Goal: Task Accomplishment & Management: Complete application form

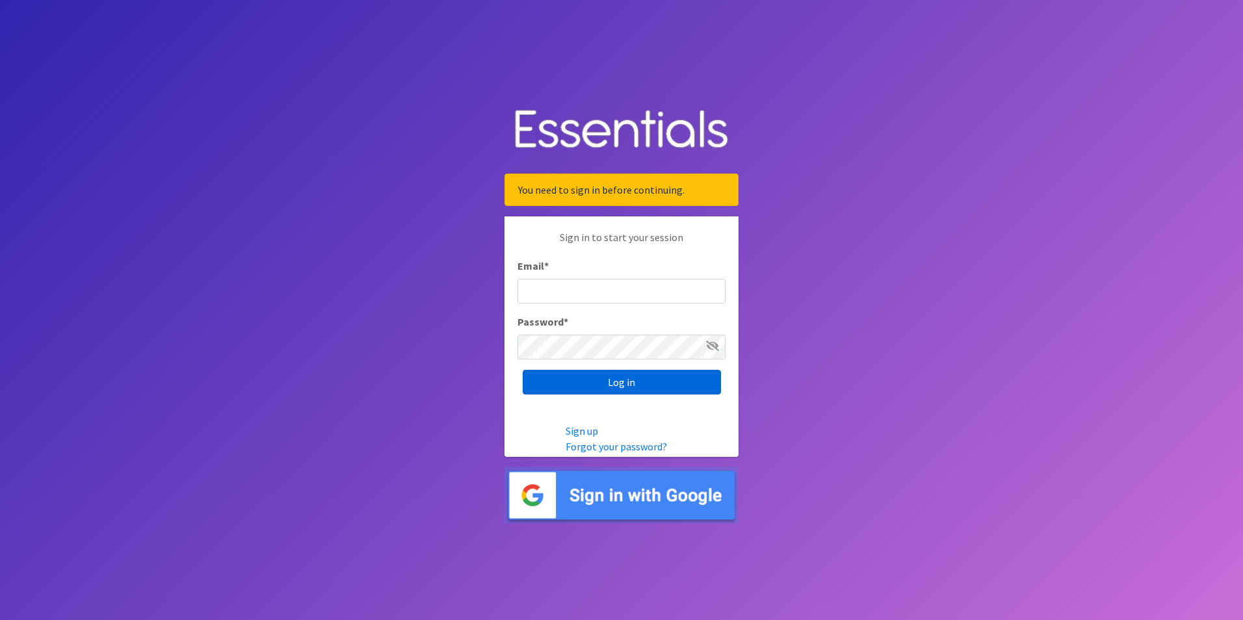
type input "[PERSON_NAME][DOMAIN_NAME][EMAIL_ADDRESS][DOMAIN_NAME]"
click at [599, 389] on input "Log in" at bounding box center [622, 382] width 198 height 25
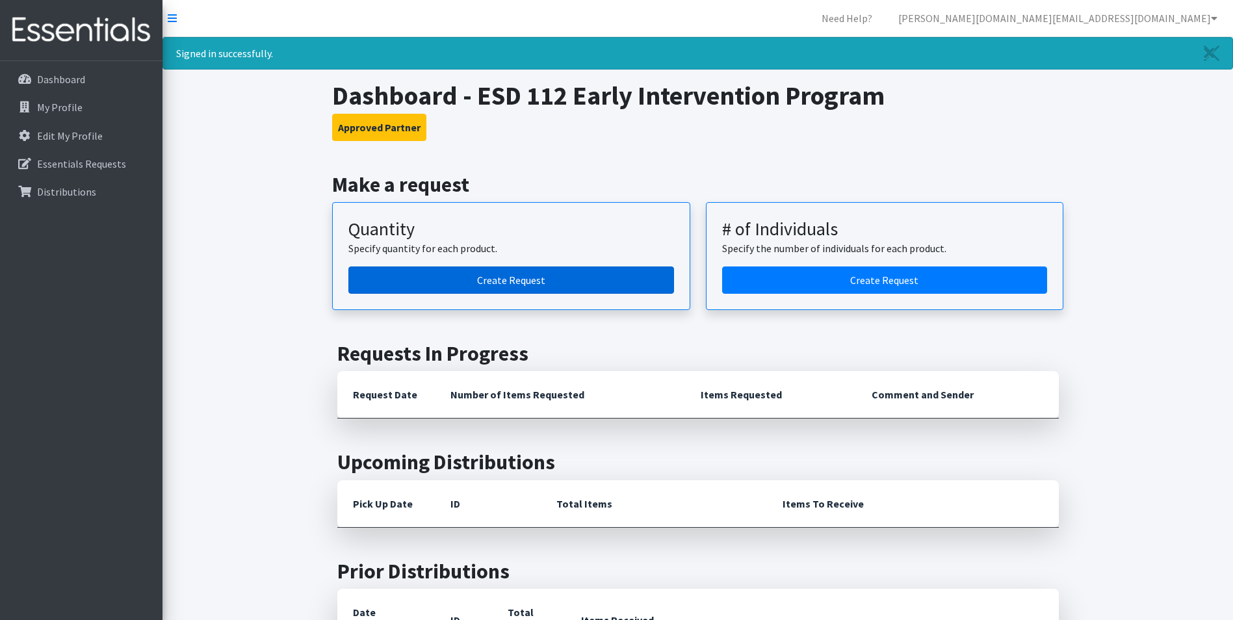
click at [577, 283] on link "Create Request" at bounding box center [511, 279] width 326 height 27
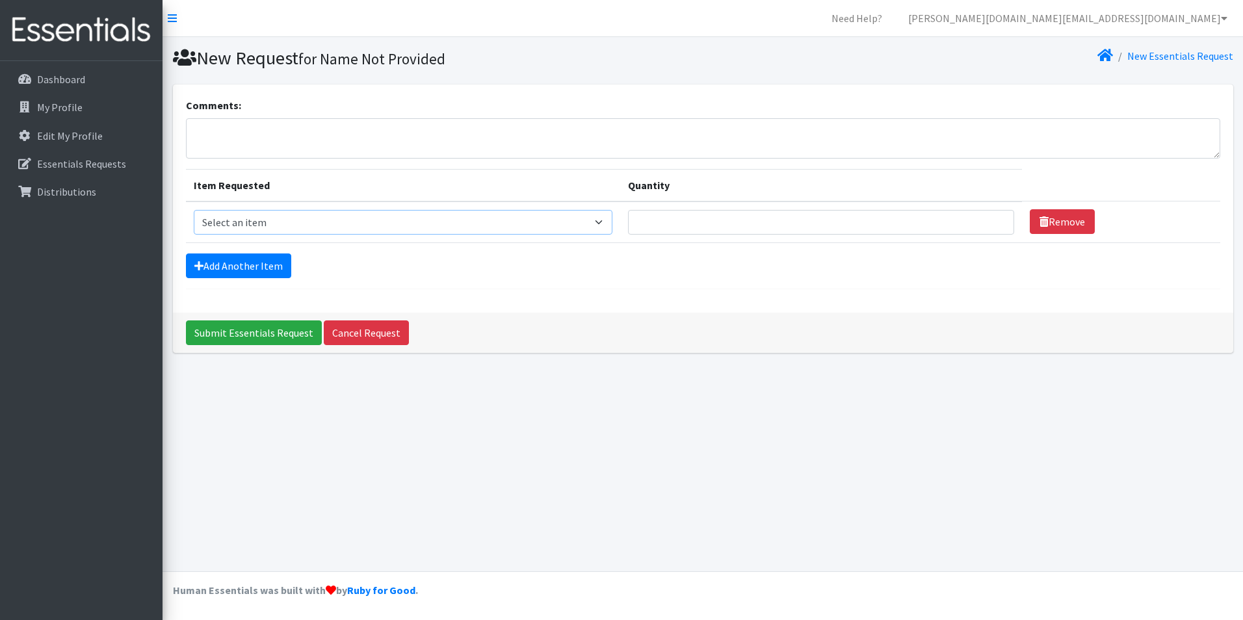
click at [433, 227] on select "Select an item Diaper (Size 2) Diaper (Size 3) Diaper (Size 4) Diaper (Size 5) …" at bounding box center [403, 222] width 419 height 25
select select "14381"
click at [194, 210] on select "Select an item Diaper (Size 2) Diaper (Size 3) Diaper (Size 4) Diaper (Size 5) …" at bounding box center [403, 222] width 419 height 25
click at [796, 223] on input "Quantity" at bounding box center [820, 222] width 385 height 25
type input "432"
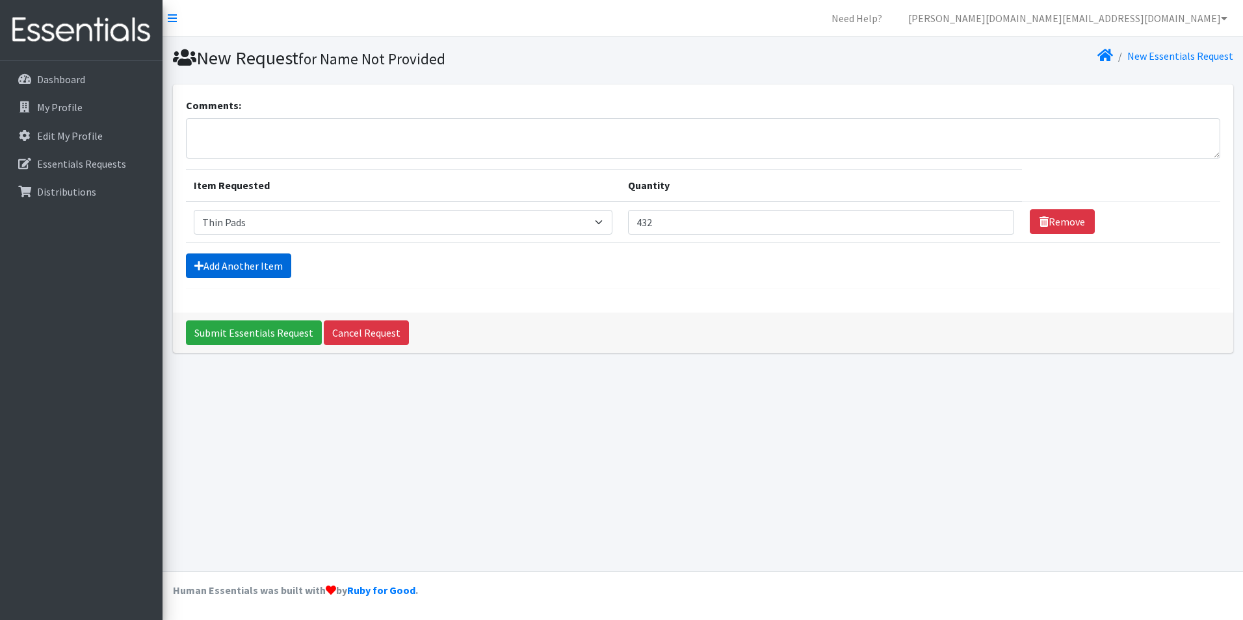
click at [265, 268] on link "Add Another Item" at bounding box center [238, 265] width 105 height 25
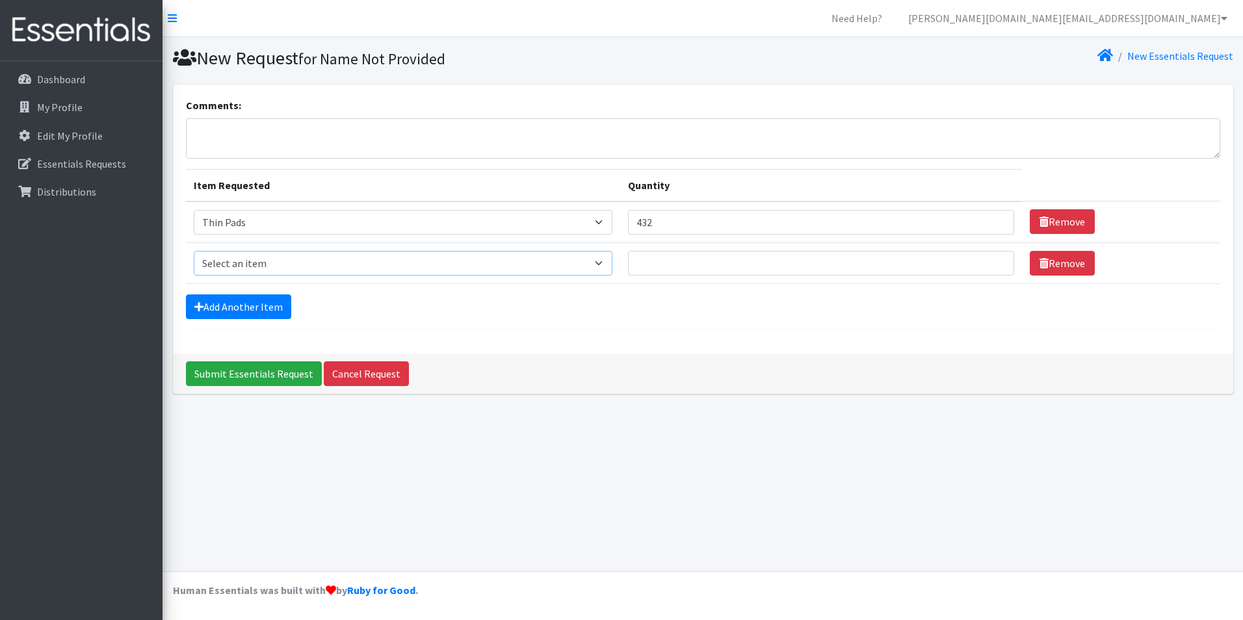
click at [351, 263] on select "Select an item Diaper (Size 2) Diaper (Size 3) Diaper (Size 4) Diaper (Size 5) …" at bounding box center [403, 263] width 419 height 25
select select "14382"
click at [194, 251] on select "Select an item Diaper (Size 2) Diaper (Size 3) Diaper (Size 4) Diaper (Size 5) …" at bounding box center [403, 263] width 419 height 25
click at [794, 266] on input "Quantity" at bounding box center [820, 263] width 385 height 25
type input "288"
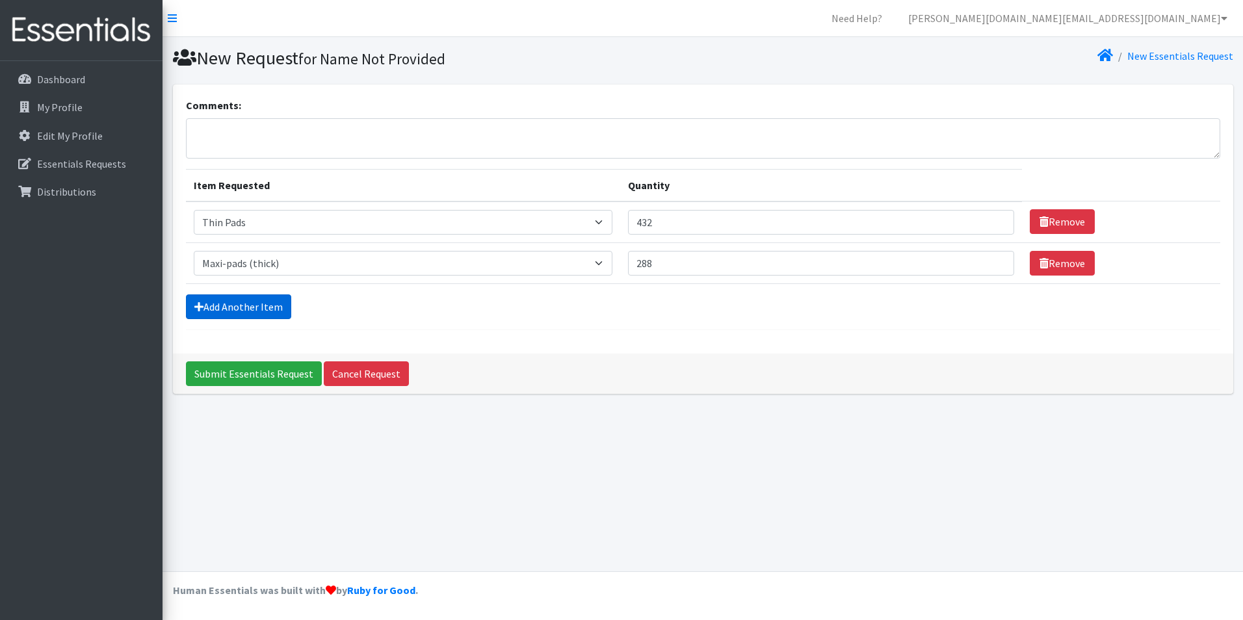
click at [278, 300] on link "Add Another Item" at bounding box center [238, 306] width 105 height 25
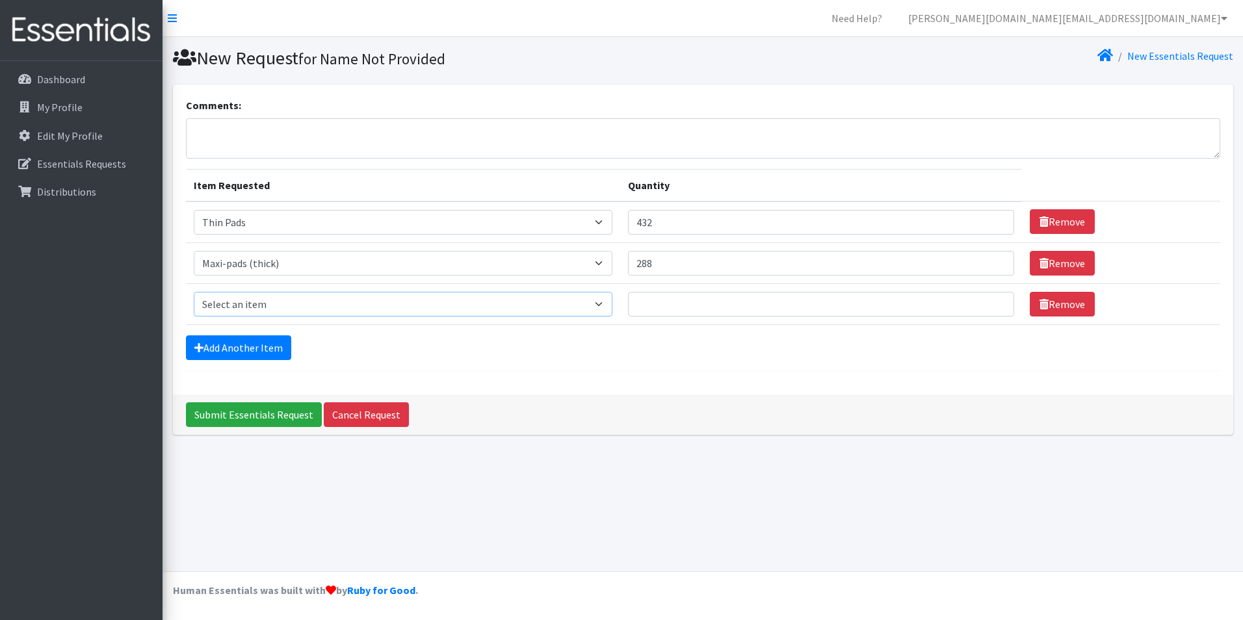
click at [278, 300] on select "Select an item Diaper (Size 2) Diaper (Size 3) Diaper (Size 4) Diaper (Size 5) …" at bounding box center [403, 304] width 419 height 25
select select "2955"
click at [194, 292] on select "Select an item Diaper (Size 2) Diaper (Size 3) Diaper (Size 4) Diaper (Size 5) …" at bounding box center [403, 304] width 419 height 25
click at [717, 307] on input "Quantity" at bounding box center [820, 304] width 385 height 25
type input "400"
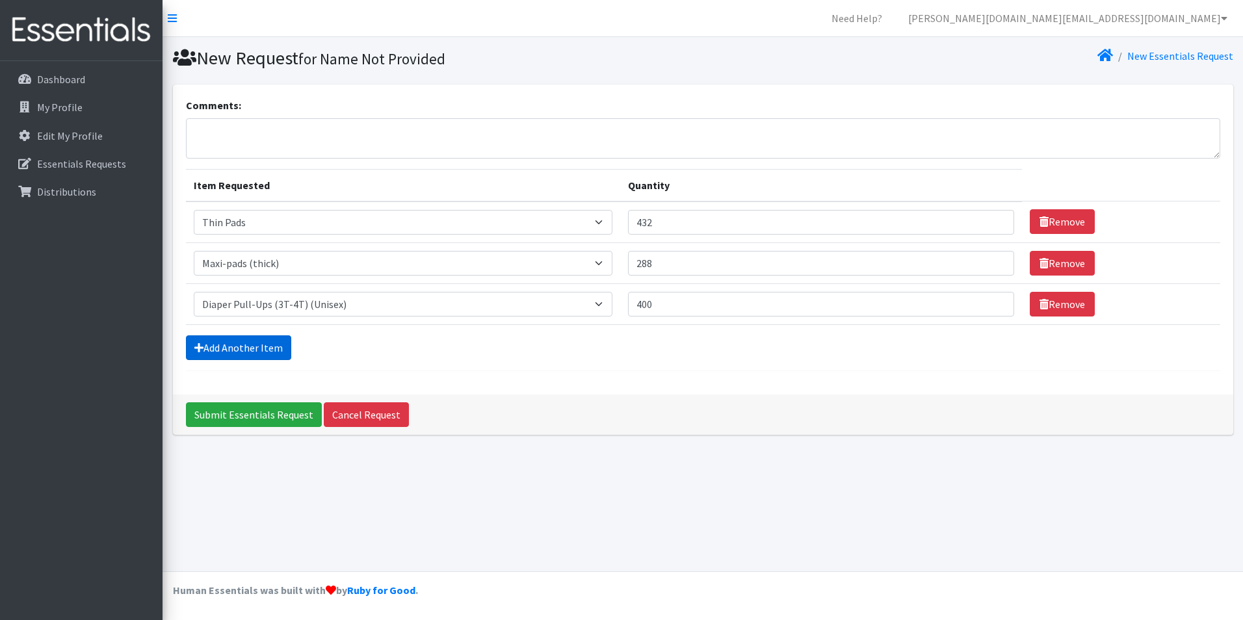
click at [246, 346] on link "Add Another Item" at bounding box center [238, 347] width 105 height 25
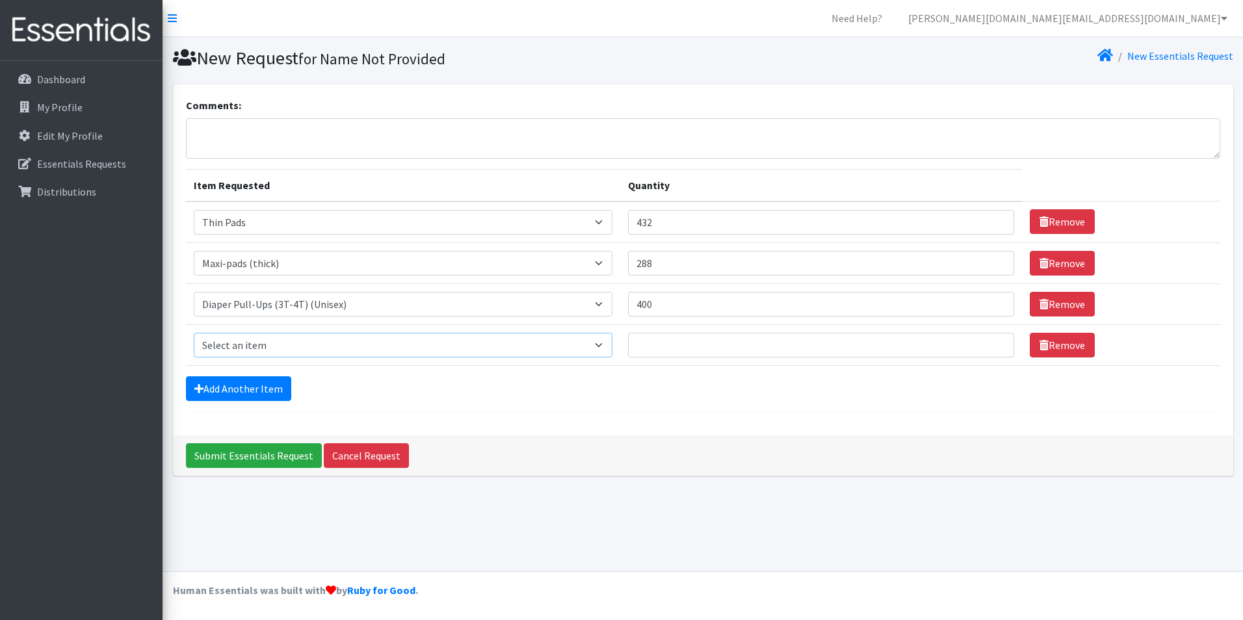
click at [262, 346] on select "Select an item Diaper (Size 2) Diaper (Size 3) Diaper (Size 4) Diaper (Size 5) …" at bounding box center [403, 345] width 419 height 25
select select "2961"
click at [194, 333] on select "Select an item Diaper (Size 2) Diaper (Size 3) Diaper (Size 4) Diaper (Size 5) …" at bounding box center [403, 345] width 419 height 25
click at [661, 346] on input "Quantity" at bounding box center [820, 345] width 385 height 25
type input "125"
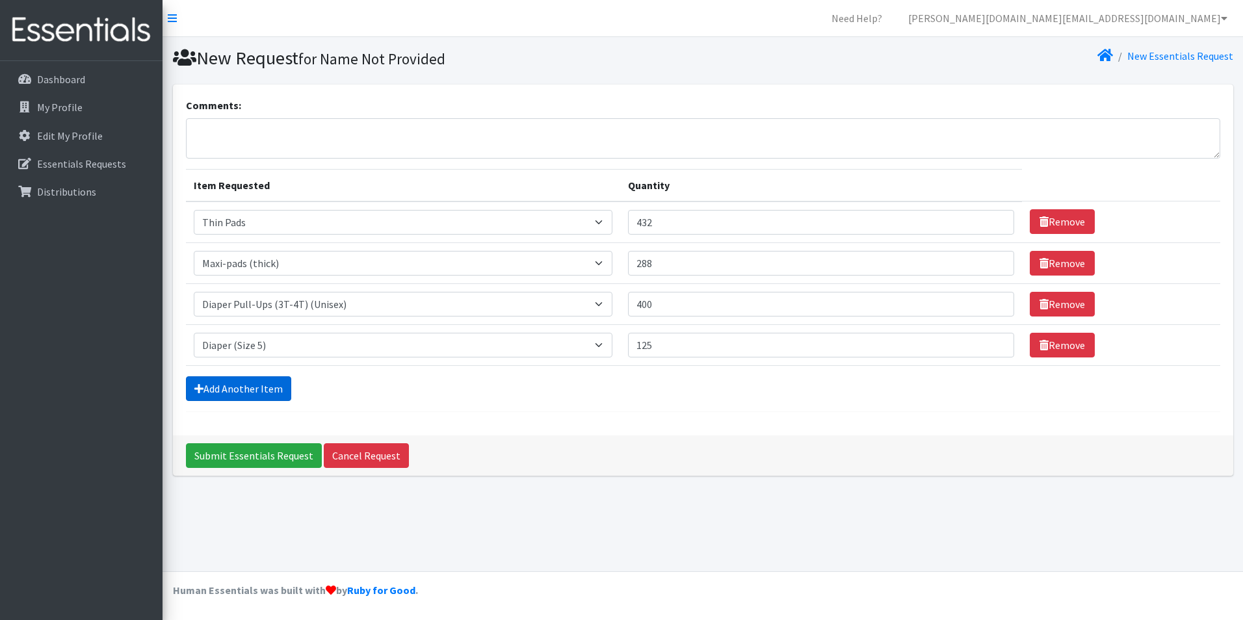
click at [234, 394] on link "Add Another Item" at bounding box center [238, 388] width 105 height 25
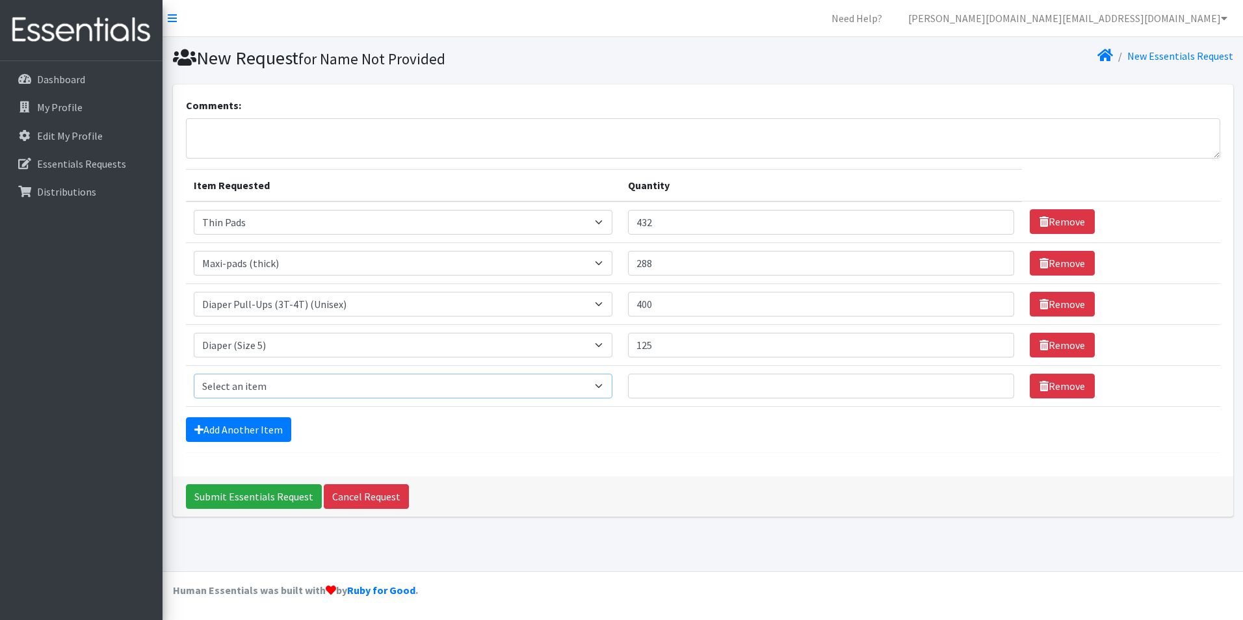
click at [274, 396] on select "Select an item Diaper (Size 2) Diaper (Size 3) Diaper (Size 4) Diaper (Size 5) …" at bounding box center [403, 386] width 419 height 25
select select "2950"
click at [194, 374] on select "Select an item Diaper (Size 2) Diaper (Size 3) Diaper (Size 4) Diaper (Size 5) …" at bounding box center [403, 386] width 419 height 25
click at [658, 385] on input "Quantity" at bounding box center [820, 386] width 385 height 25
type input "125"
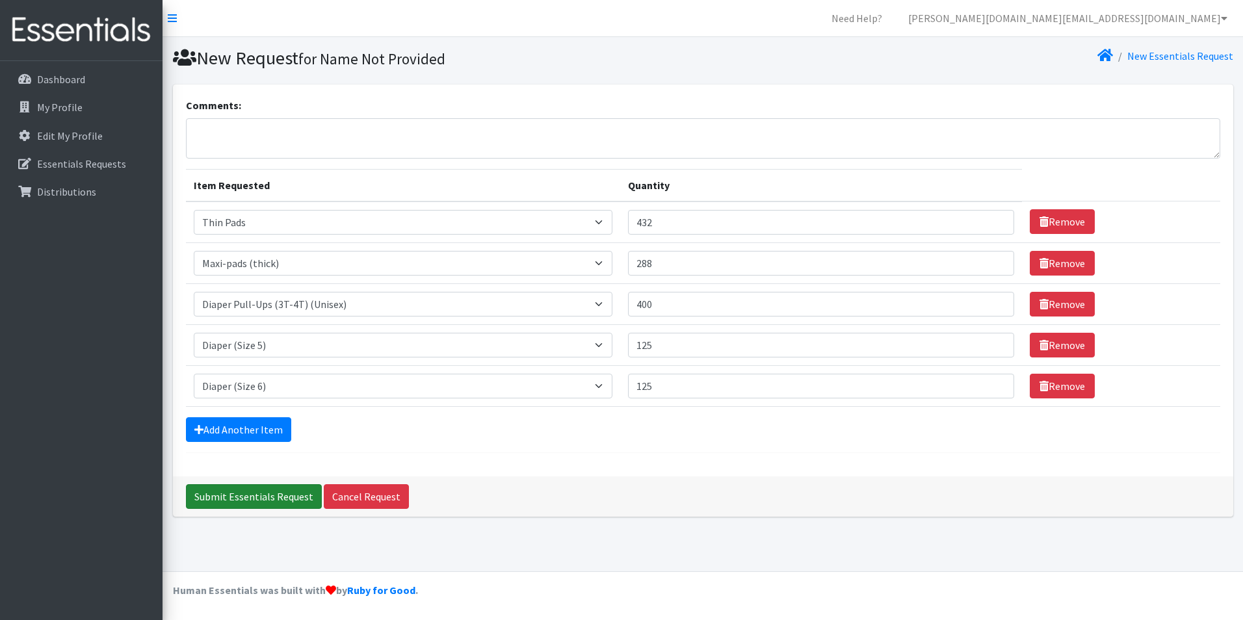
click at [266, 496] on input "Submit Essentials Request" at bounding box center [254, 496] width 136 height 25
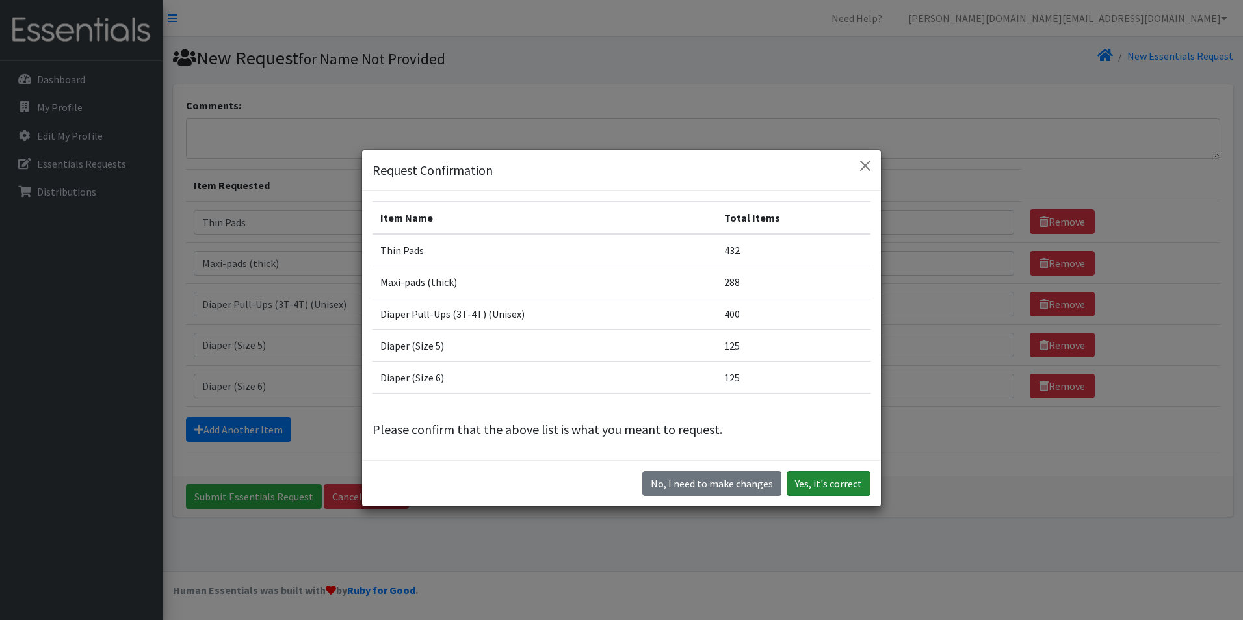
click at [803, 478] on button "Yes, it's correct" at bounding box center [828, 483] width 84 height 25
